Goal: Task Accomplishment & Management: Manage account settings

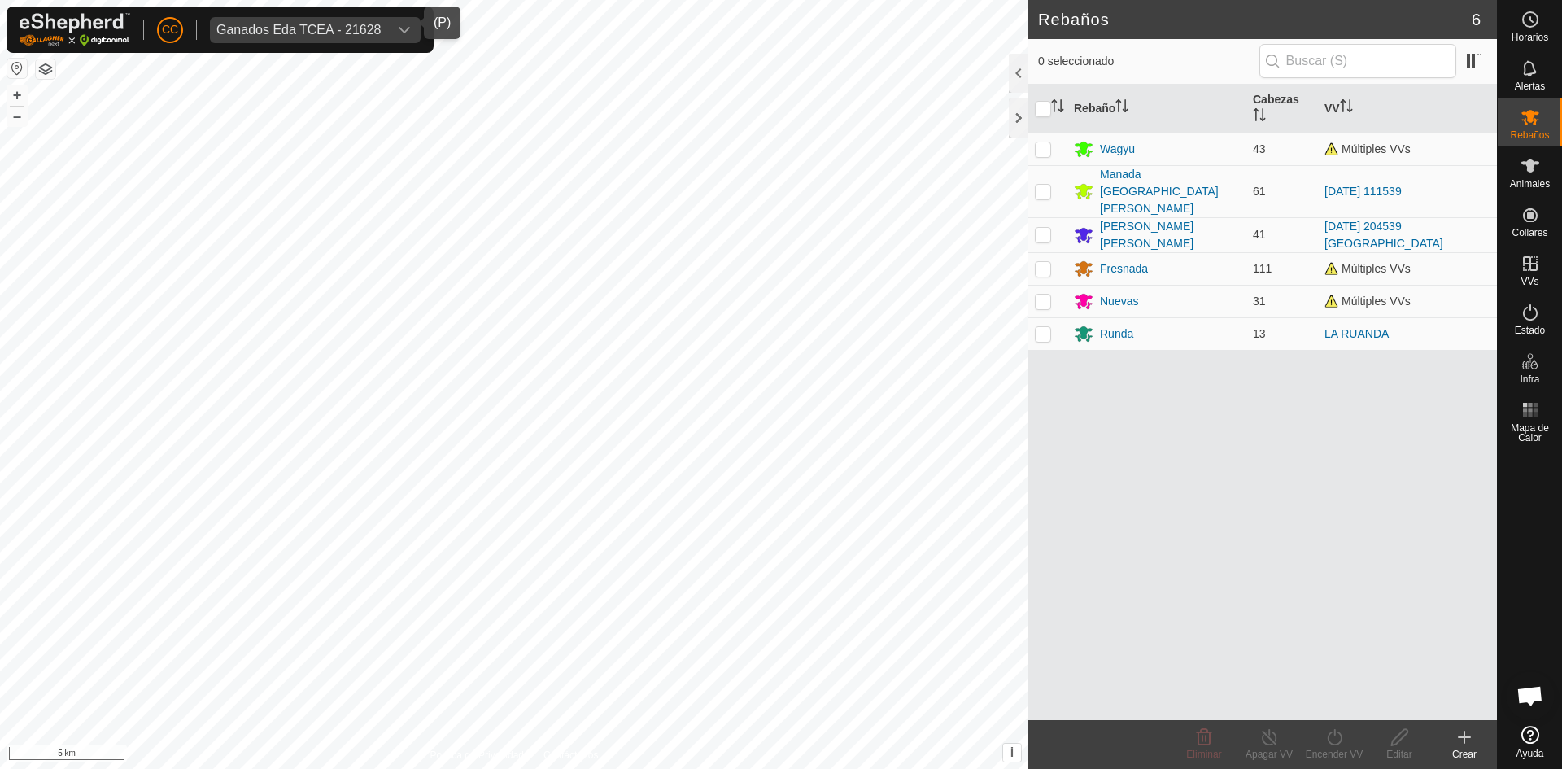
click at [337, 24] on div "Ganados Eda TCEA - 21628" at bounding box center [298, 30] width 165 height 13
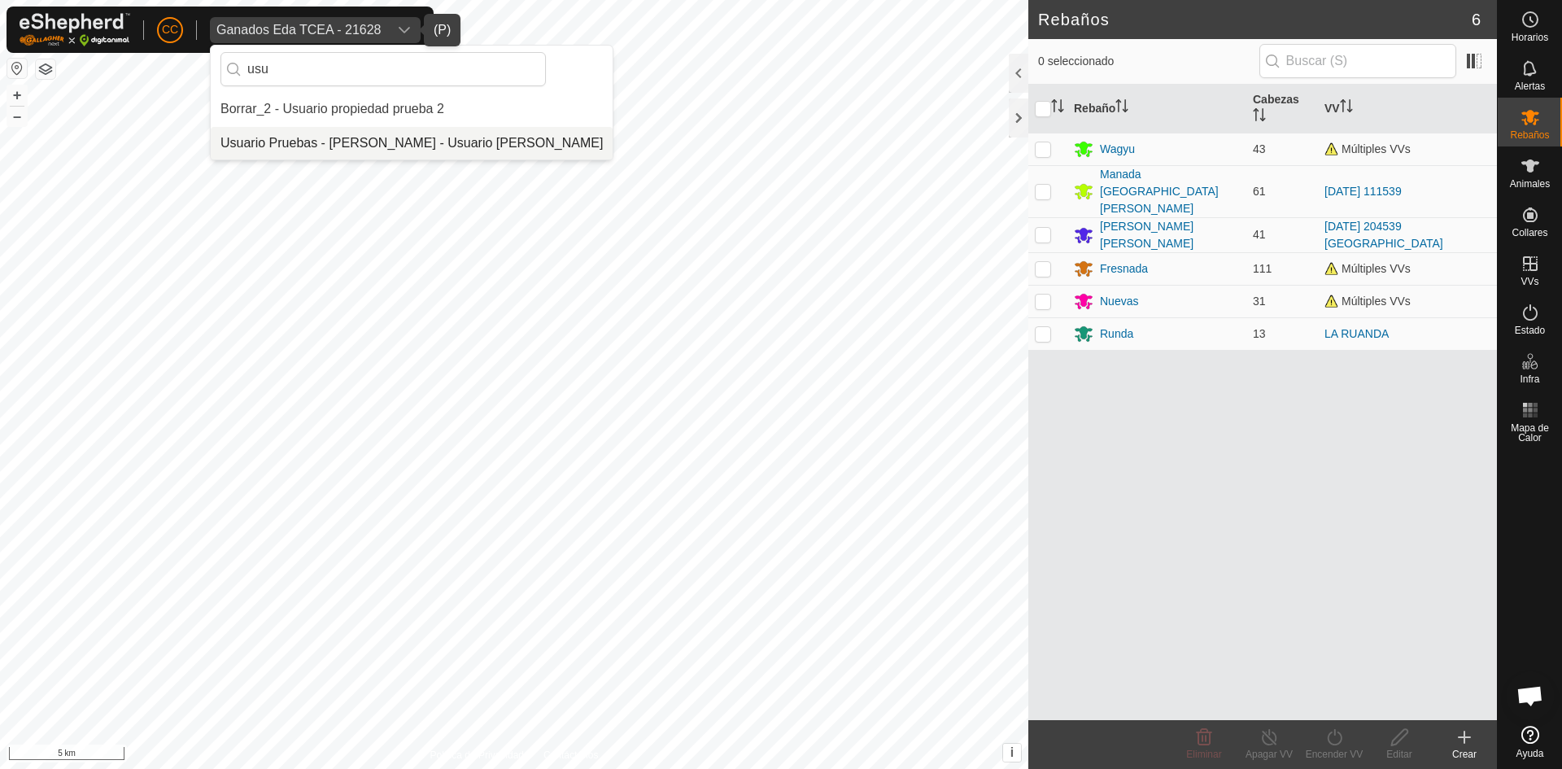
type input "usu"
click at [357, 133] on li "Usuario Pruebas - [PERSON_NAME] - Usuario [PERSON_NAME]" at bounding box center [412, 143] width 402 height 33
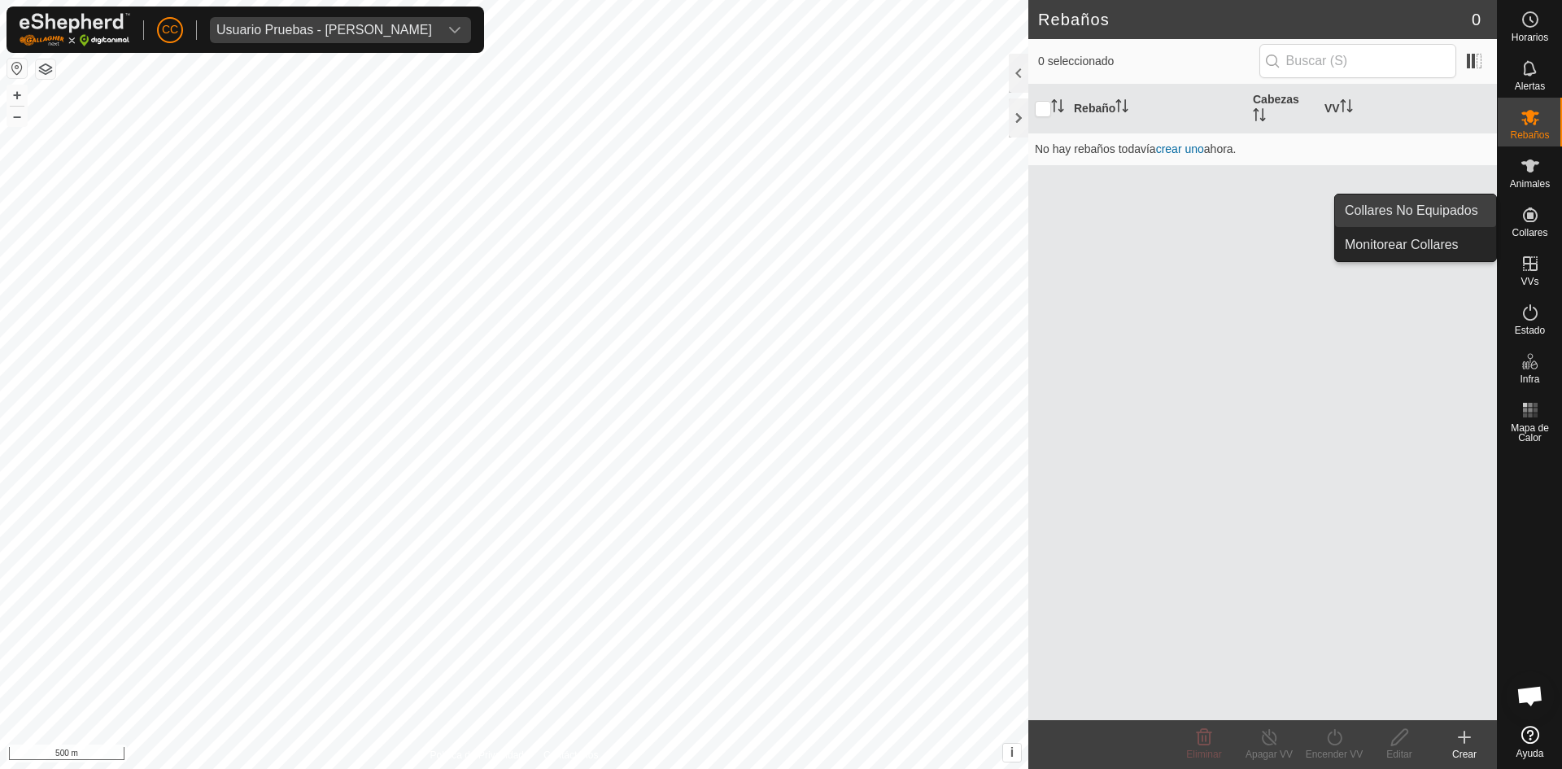
click at [1436, 207] on link "Collares No Equipados" at bounding box center [1415, 210] width 161 height 33
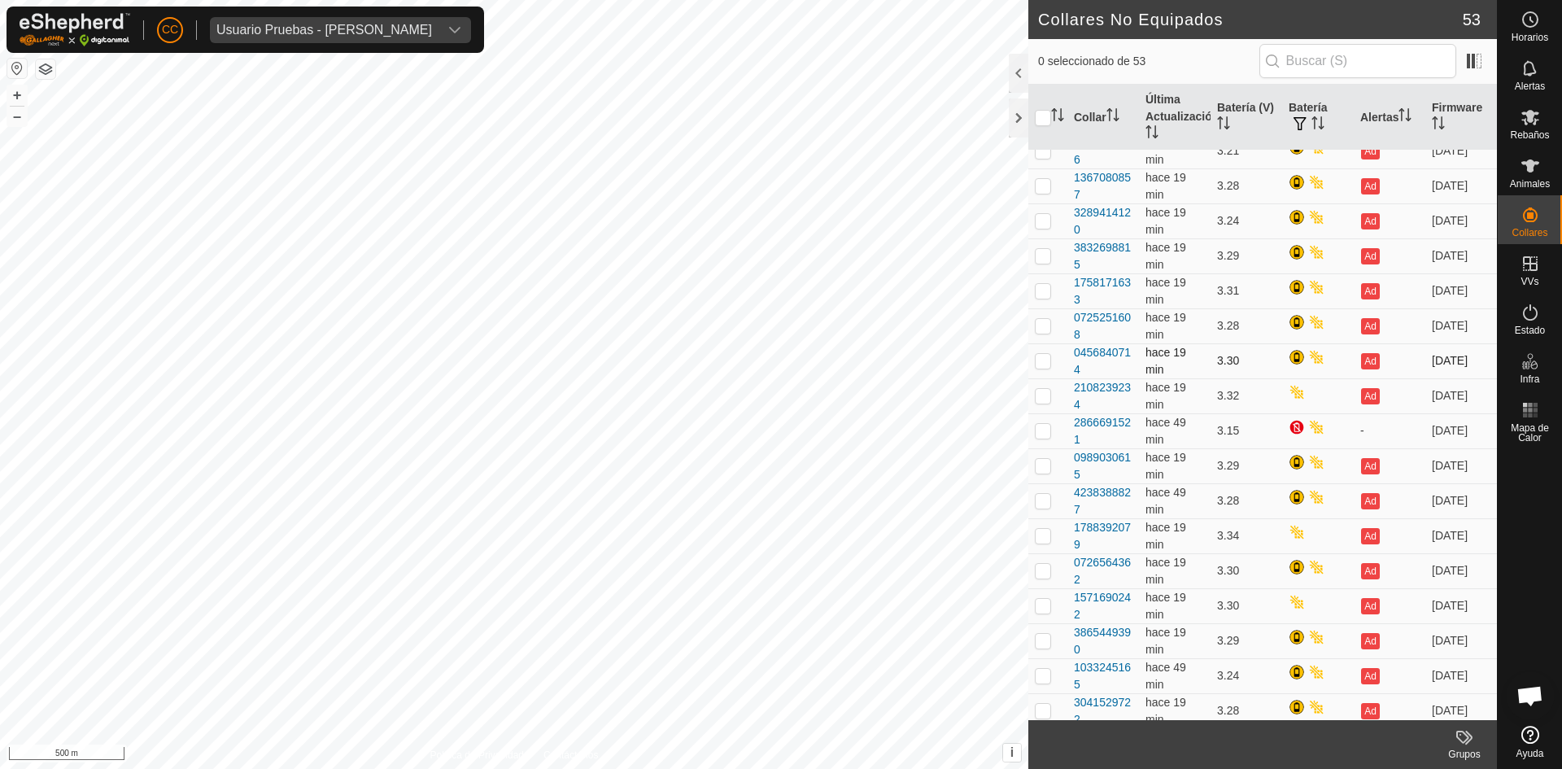
scroll to position [1284, 0]
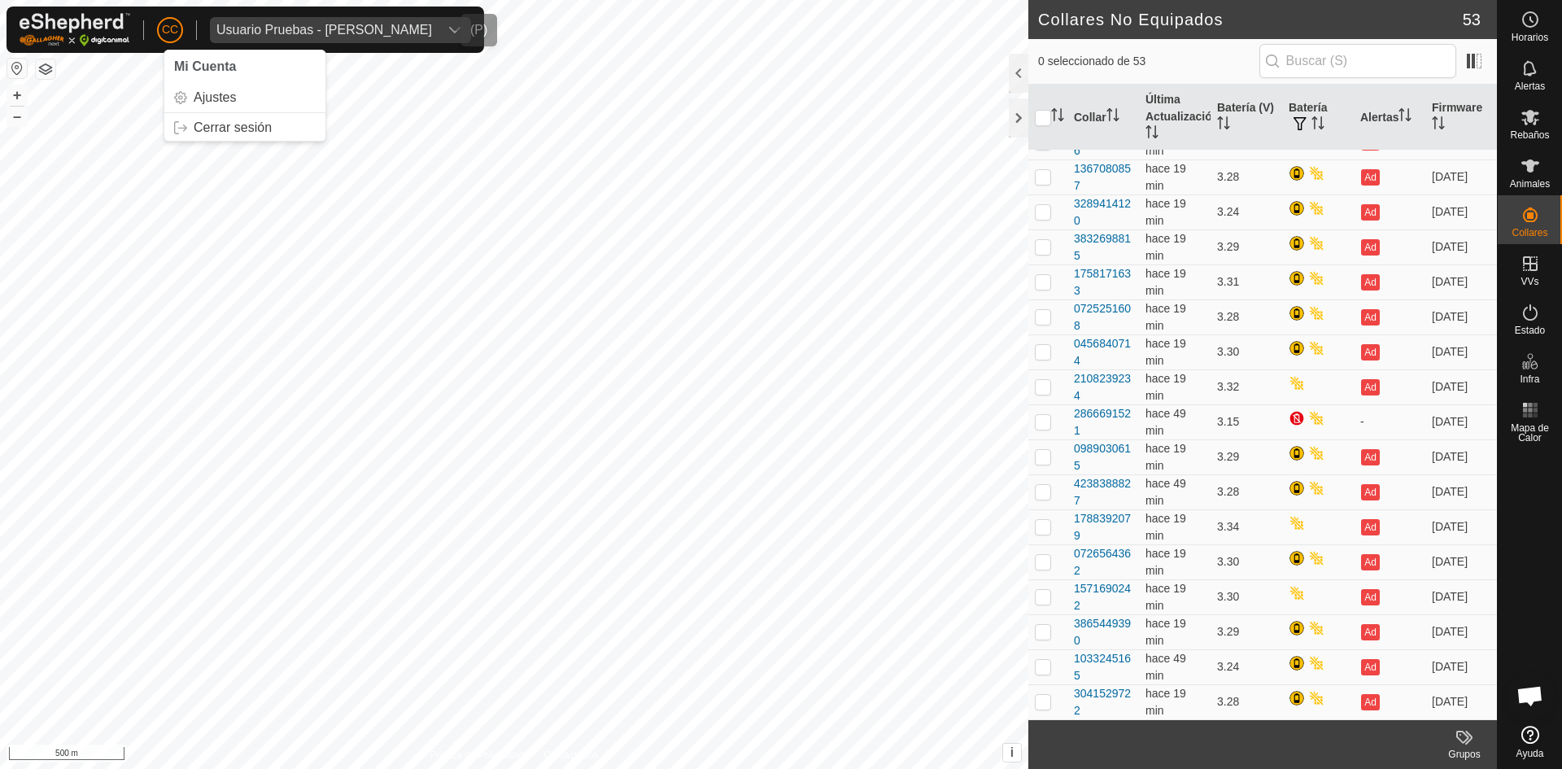
click at [289, 22] on span "Usuario Pruebas - [PERSON_NAME]" at bounding box center [324, 30] width 229 height 26
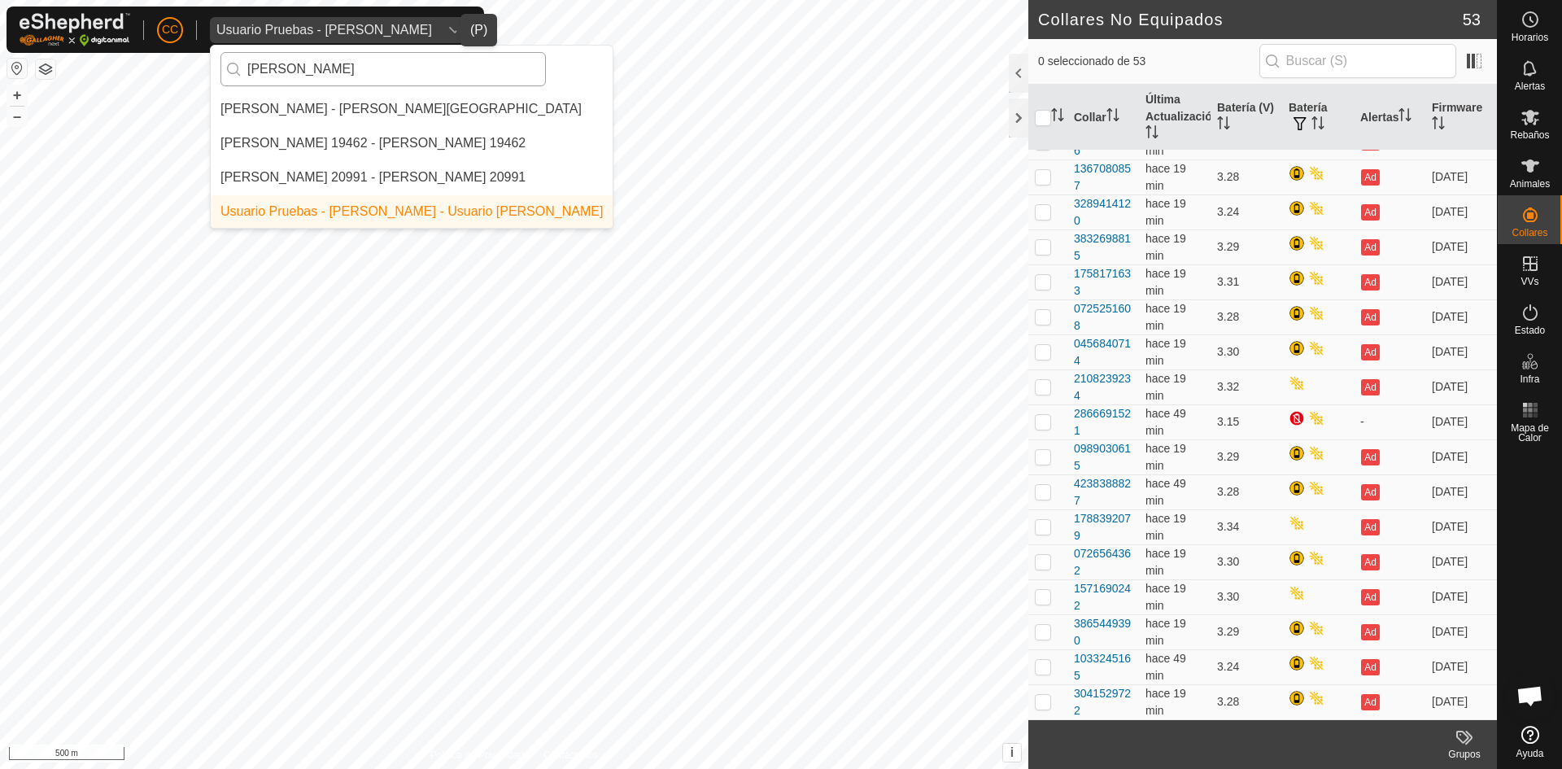
scroll to position [0, 0]
type input "[PERSON_NAME]"
click at [334, 118] on li "[PERSON_NAME] - [PERSON_NAME][GEOGRAPHIC_DATA]" at bounding box center [412, 109] width 402 height 33
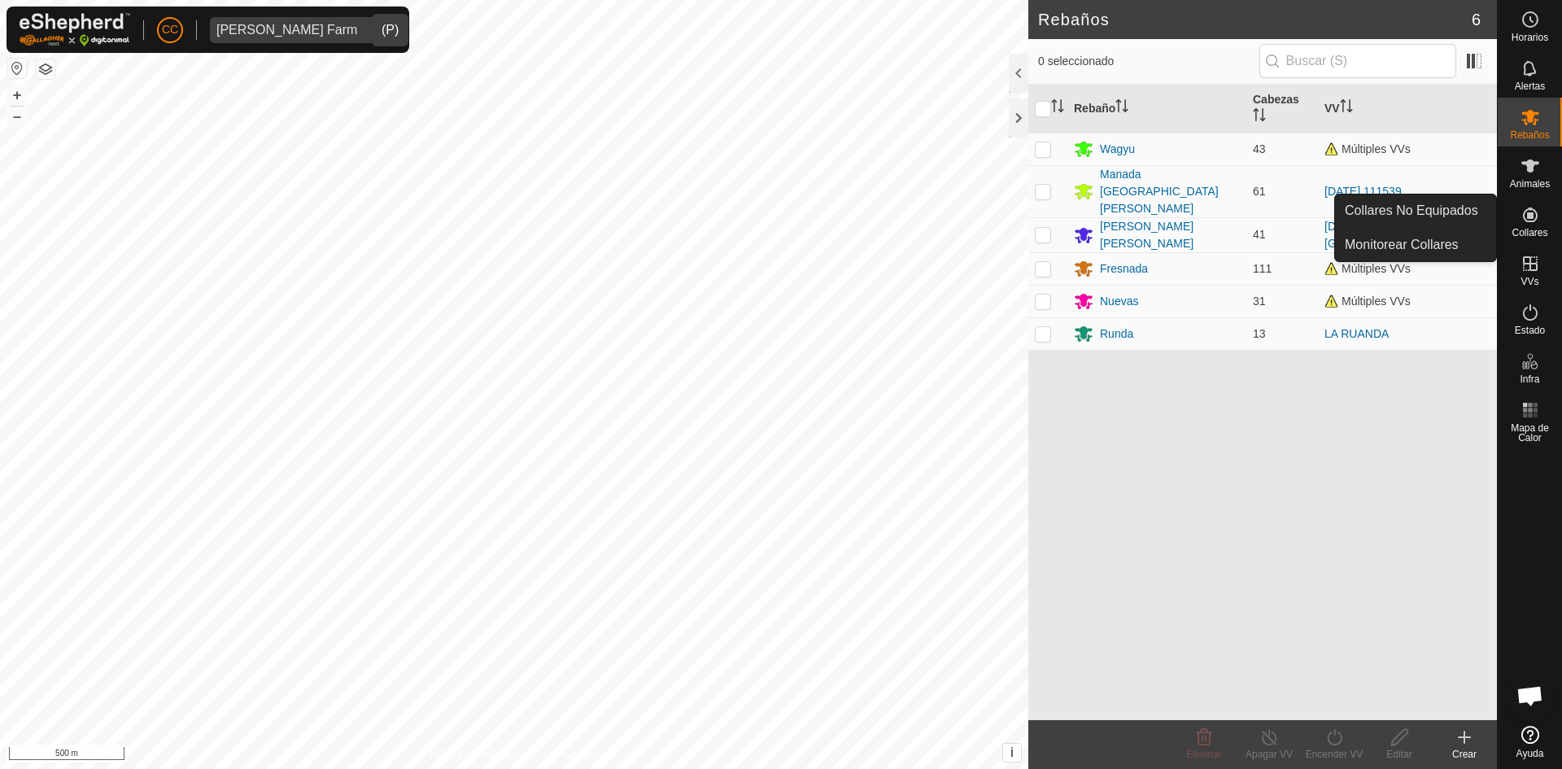
click at [1458, 203] on link "Collares No Equipados" at bounding box center [1415, 210] width 161 height 33
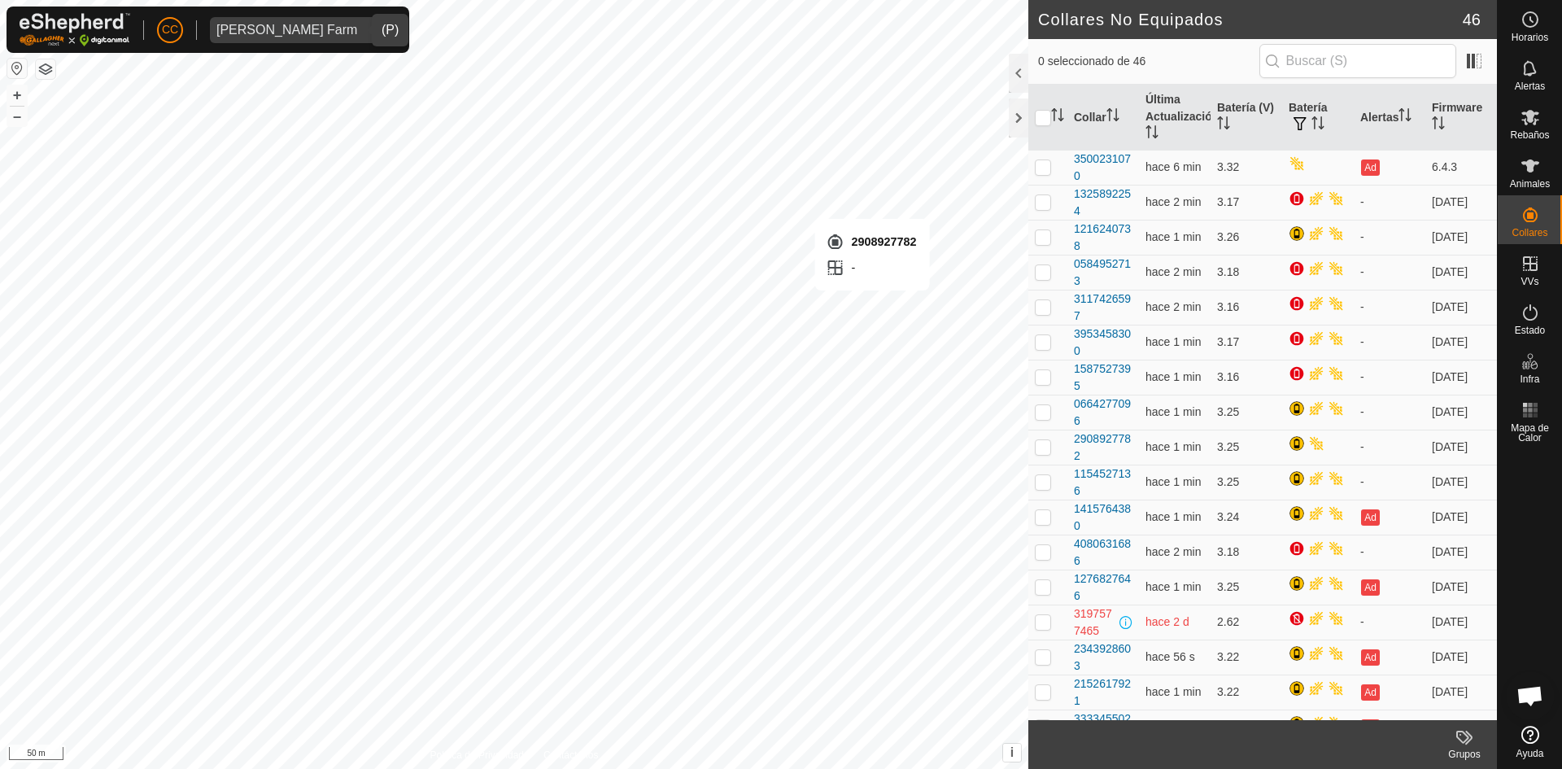
checkbox input "true"
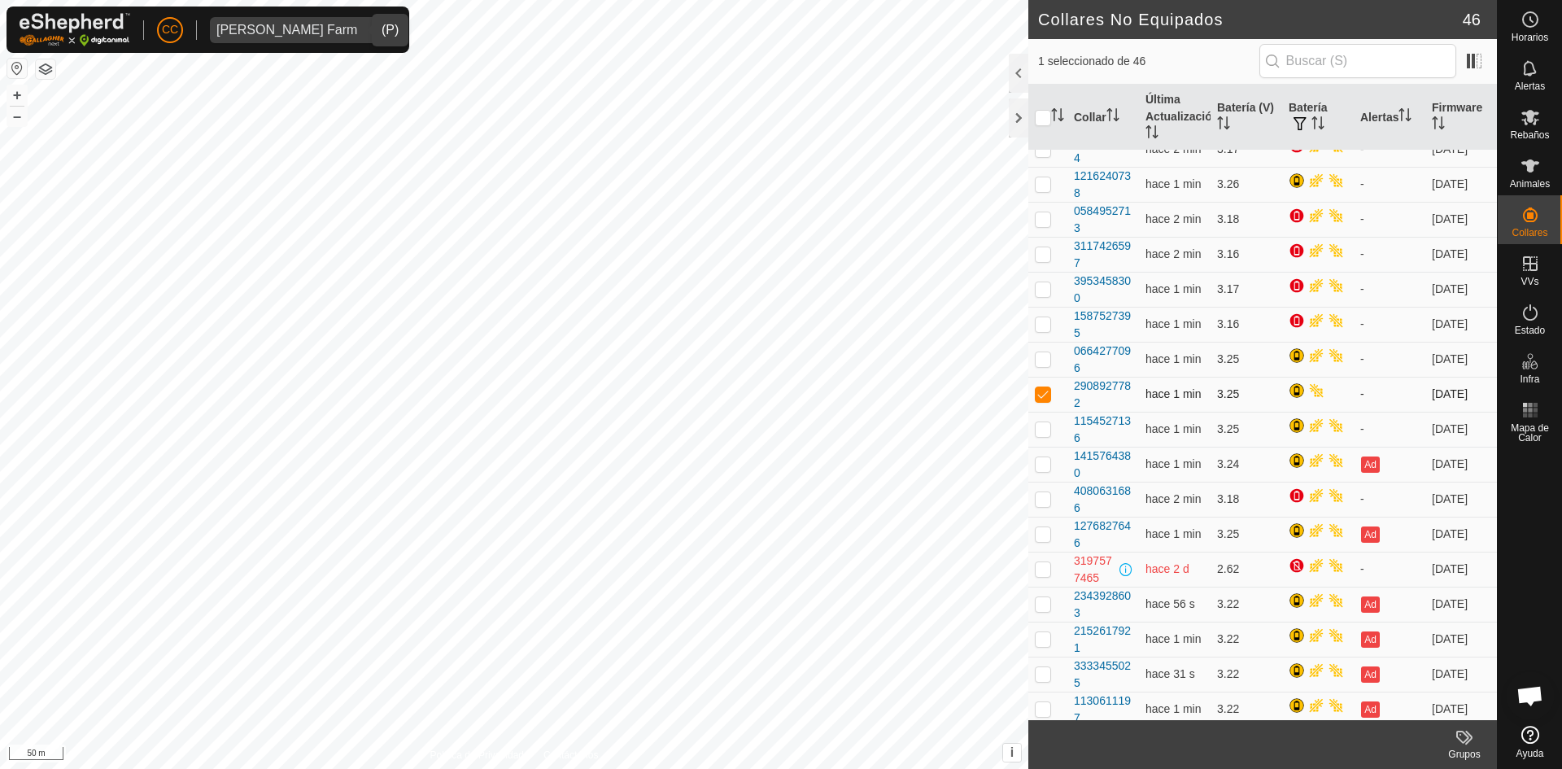
scroll to position [81, 0]
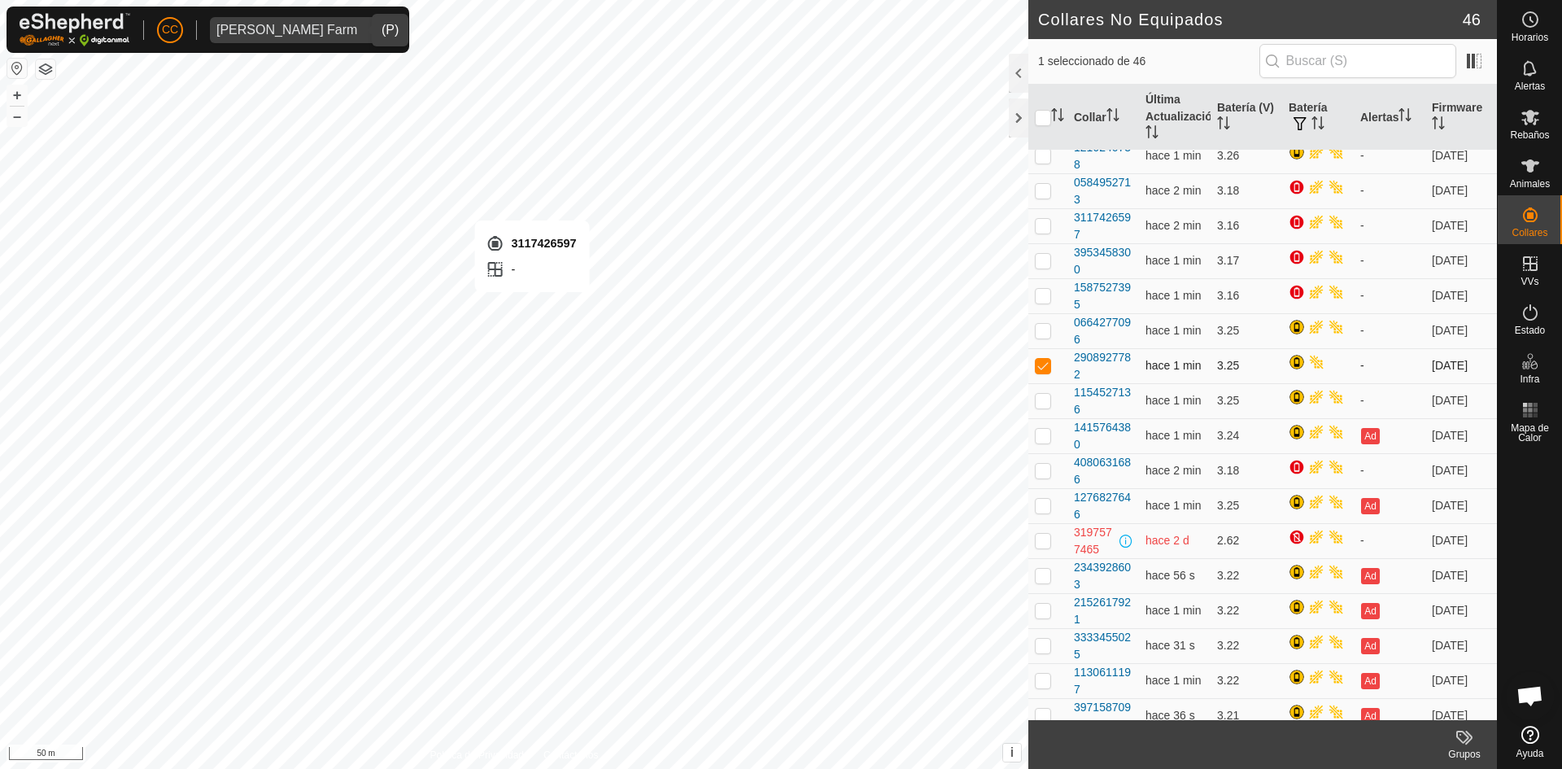
checkbox input "true"
checkbox input "false"
checkbox input "true"
